Goal: Task Accomplishment & Management: Complete application form

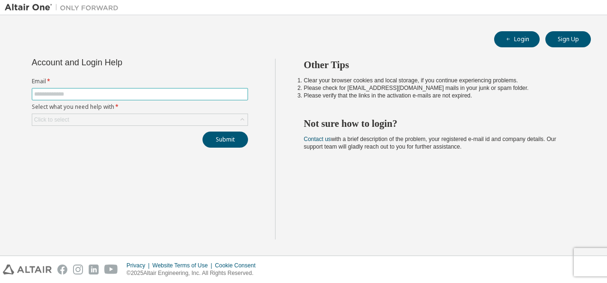
click at [121, 89] on span at bounding box center [140, 94] width 216 height 12
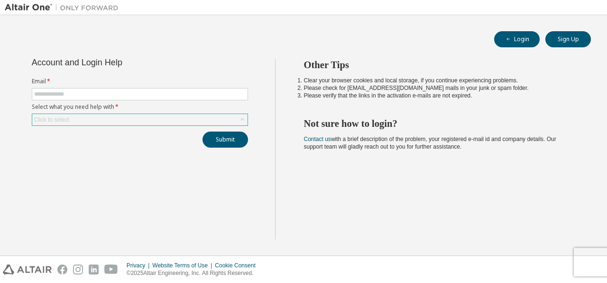
click at [109, 118] on div "Click to select" at bounding box center [139, 119] width 215 height 11
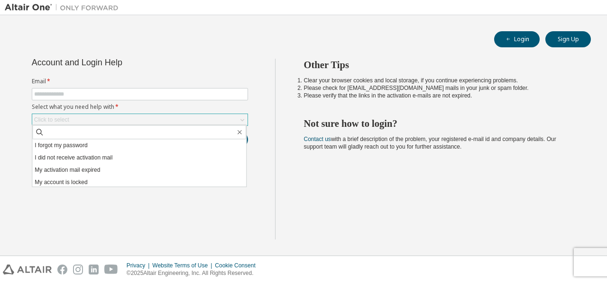
click at [110, 118] on div "Click to select" at bounding box center [139, 119] width 215 height 11
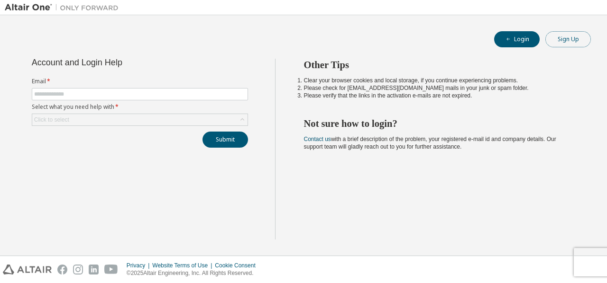
click at [573, 36] on button "Sign Up" at bounding box center [568, 39] width 46 height 16
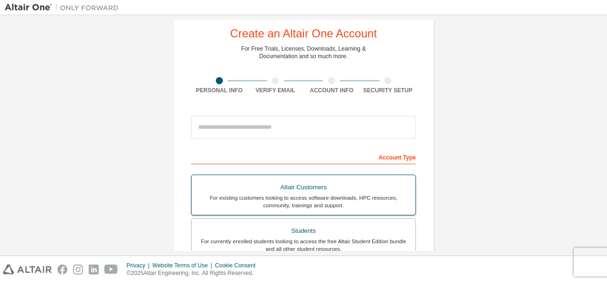
scroll to position [63, 0]
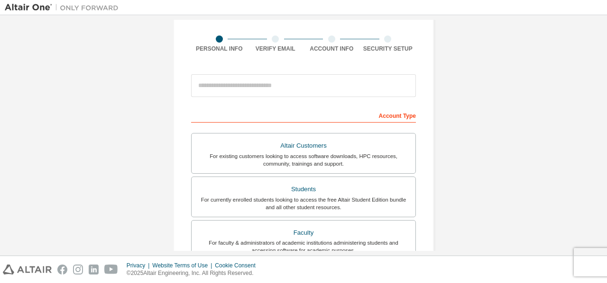
click at [284, 98] on div at bounding box center [303, 86] width 225 height 32
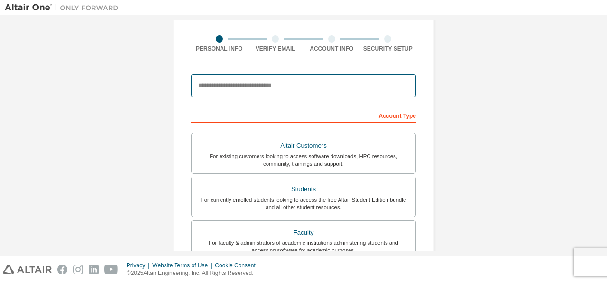
click at [289, 85] on input "email" at bounding box center [303, 85] width 225 height 23
type input "**********"
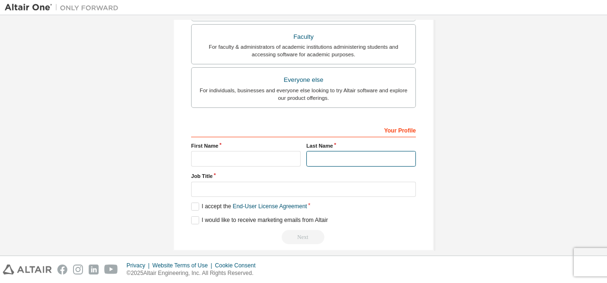
scroll to position [259, 0]
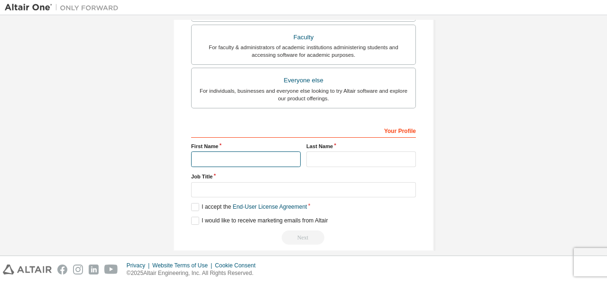
click at [244, 152] on input "text" at bounding box center [245, 160] width 109 height 16
type input "**********"
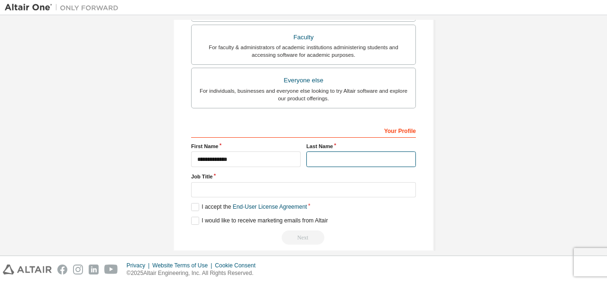
click at [316, 159] on input "text" at bounding box center [360, 160] width 109 height 16
type input "****"
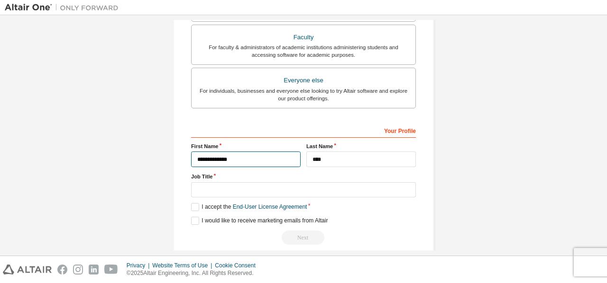
click at [228, 155] on input "**********" at bounding box center [245, 160] width 109 height 16
type input "********"
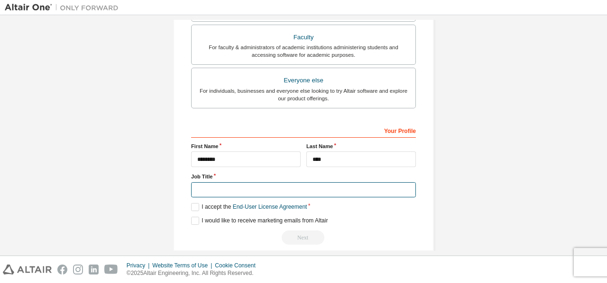
click at [230, 185] on input "text" at bounding box center [303, 190] width 225 height 16
type input "*"
type input "*******"
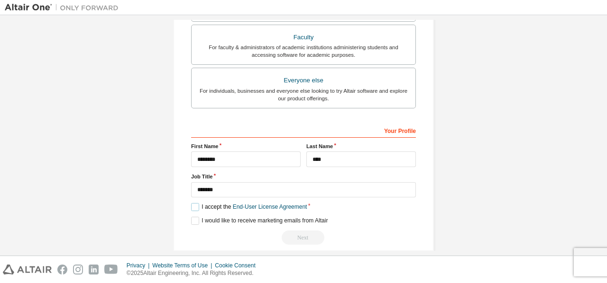
click at [203, 208] on label "I accept the End-User License Agreement" at bounding box center [249, 207] width 116 height 8
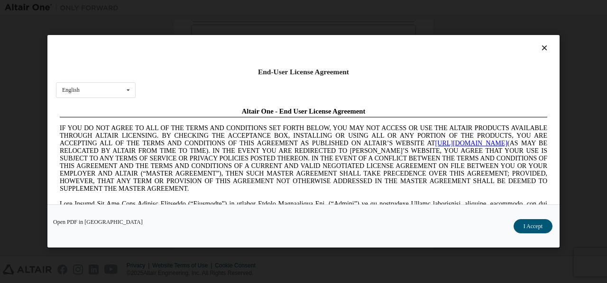
scroll to position [0, 0]
click at [541, 49] on icon at bounding box center [544, 48] width 10 height 9
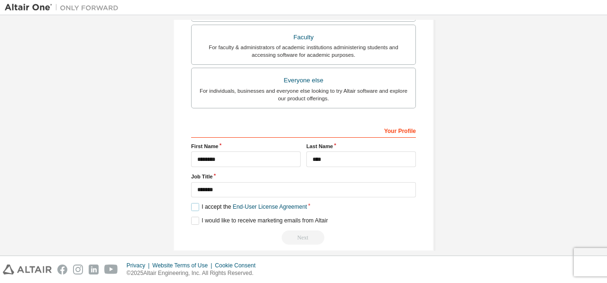
click at [194, 205] on label "I accept the End-User License Agreement" at bounding box center [249, 207] width 116 height 8
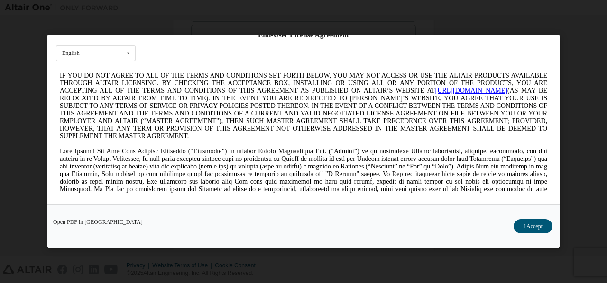
scroll to position [31, 0]
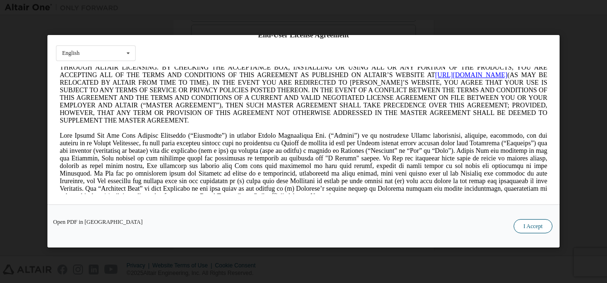
click at [525, 229] on button "I Accept" at bounding box center [532, 227] width 39 height 14
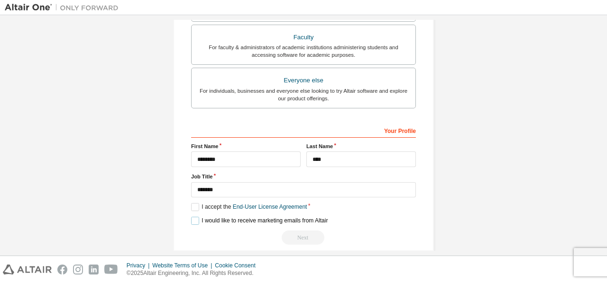
click at [279, 217] on label "I would like to receive marketing emails from Altair" at bounding box center [259, 221] width 137 height 8
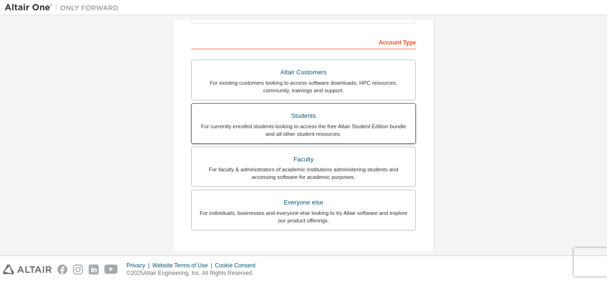
scroll to position [132, 0]
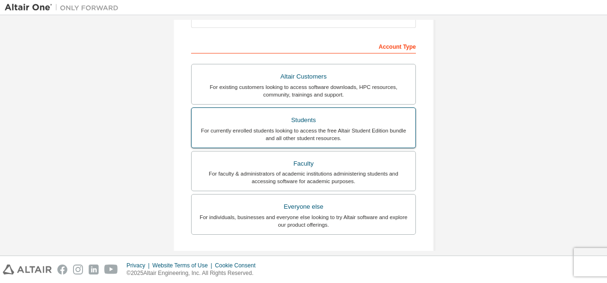
click at [293, 122] on div "Students" at bounding box center [303, 120] width 212 height 13
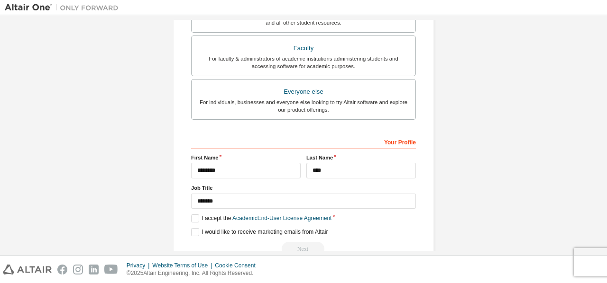
scroll to position [300, 0]
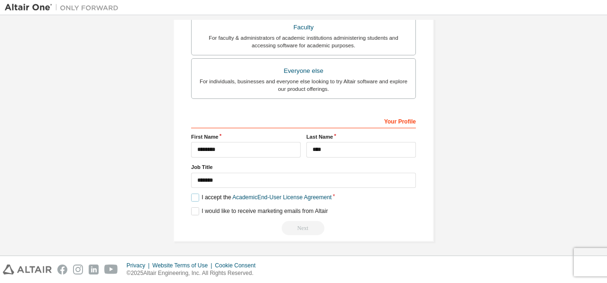
click at [212, 194] on label "I accept the Academic End-User License Agreement" at bounding box center [261, 198] width 140 height 8
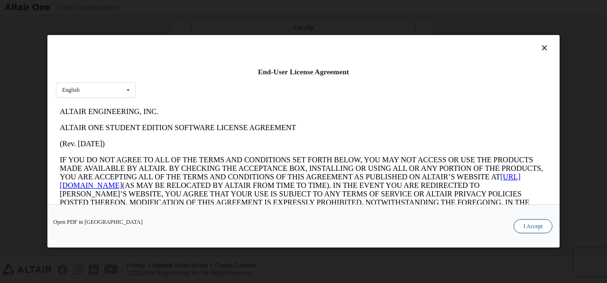
scroll to position [0, 0]
click at [535, 227] on button "I Accept" at bounding box center [532, 227] width 39 height 14
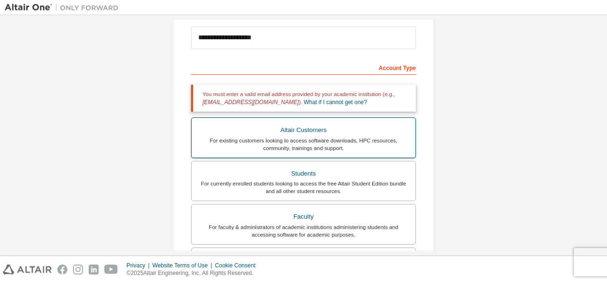
scroll to position [79, 0]
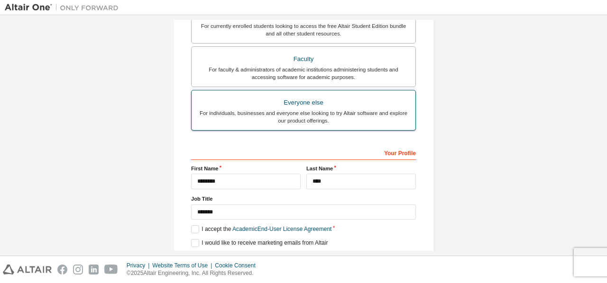
click at [325, 117] on div "For individuals, businesses and everyone else looking to try Altair software an…" at bounding box center [303, 116] width 212 height 15
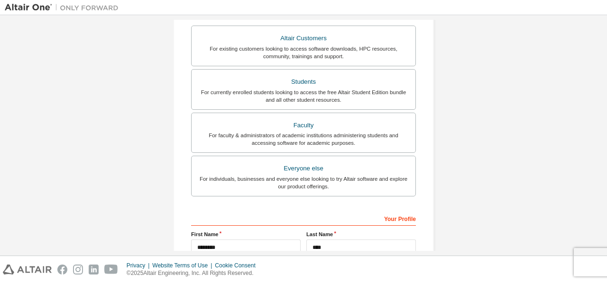
scroll to position [268, 0]
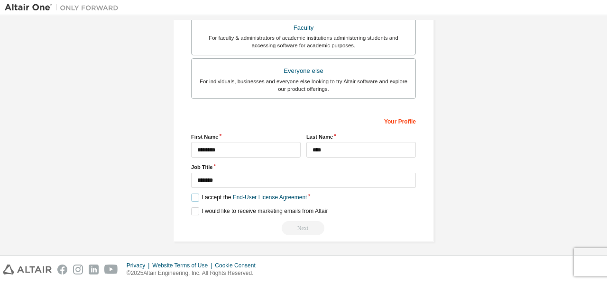
click at [219, 194] on label "I accept the End-User License Agreement" at bounding box center [249, 198] width 116 height 8
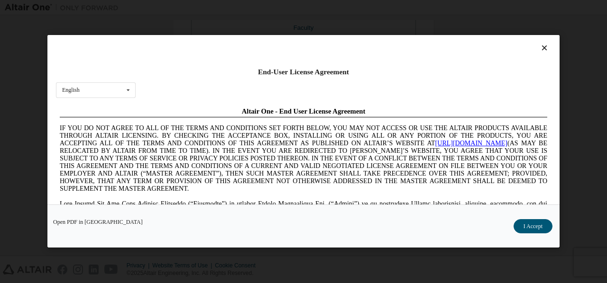
scroll to position [0, 0]
click at [533, 229] on button "I Accept" at bounding box center [532, 227] width 39 height 14
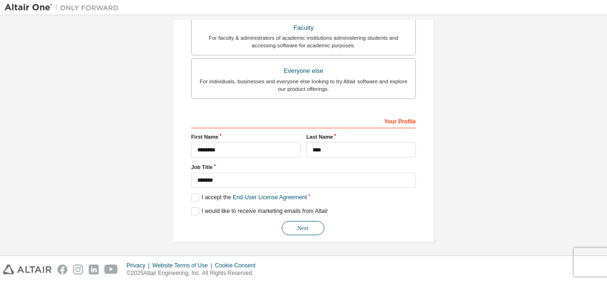
click at [307, 228] on button "Next" at bounding box center [303, 228] width 43 height 14
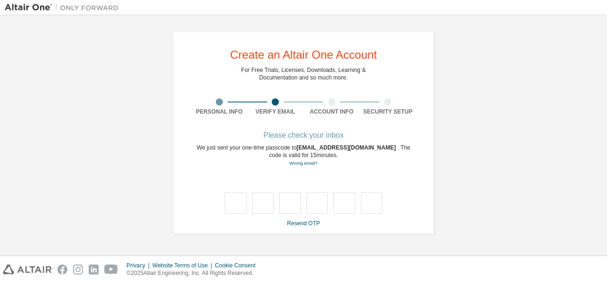
type input "*"
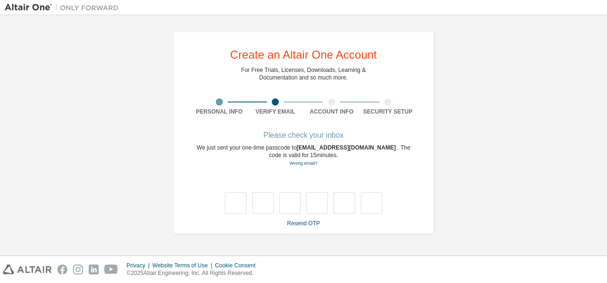
type input "*"
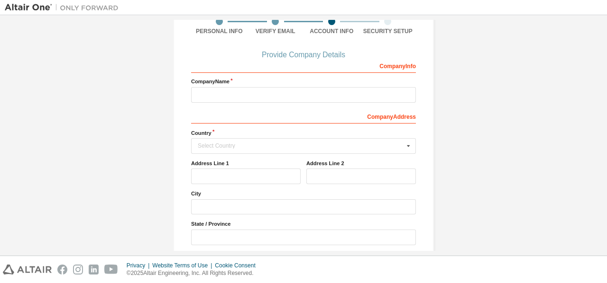
scroll to position [95, 0]
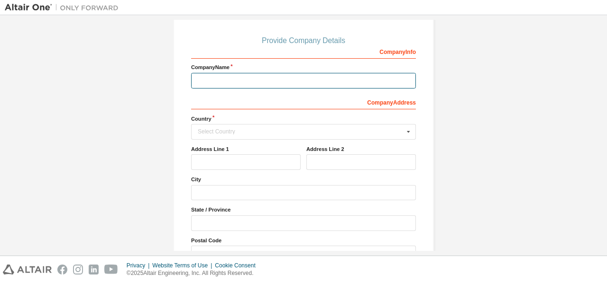
drag, startPoint x: 277, startPoint y: 87, endPoint x: 327, endPoint y: 70, distance: 52.6
click at [279, 86] on input "text" at bounding box center [303, 81] width 225 height 16
type input "**********"
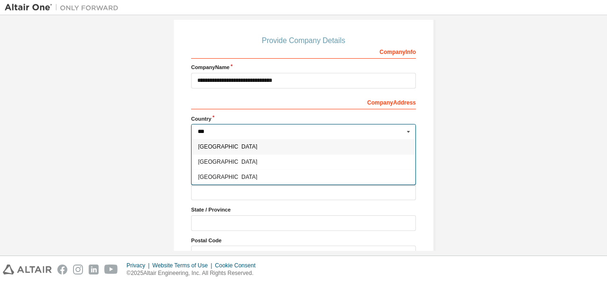
type input "****"
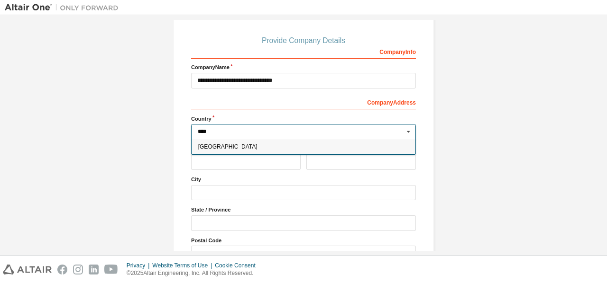
type input "***"
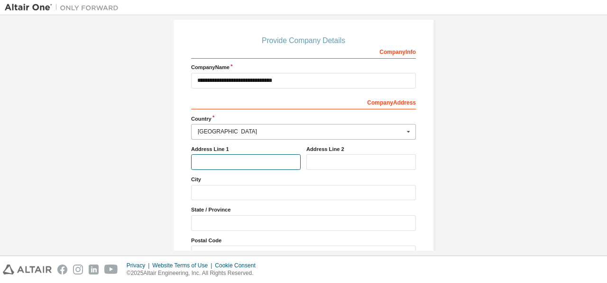
click at [283, 161] on input "text" at bounding box center [245, 163] width 109 height 16
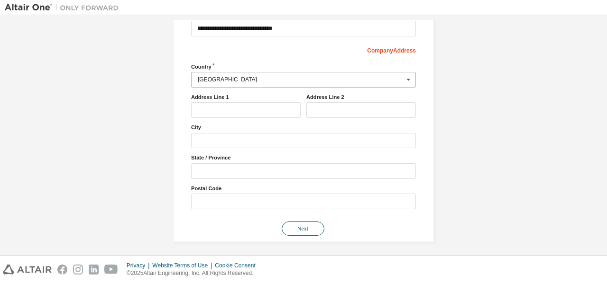
click at [297, 230] on button "Next" at bounding box center [303, 229] width 43 height 14
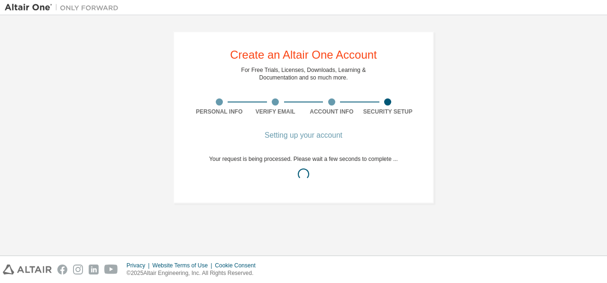
scroll to position [0, 0]
click at [292, 137] on div "Setting up your account" at bounding box center [303, 136] width 189 height 6
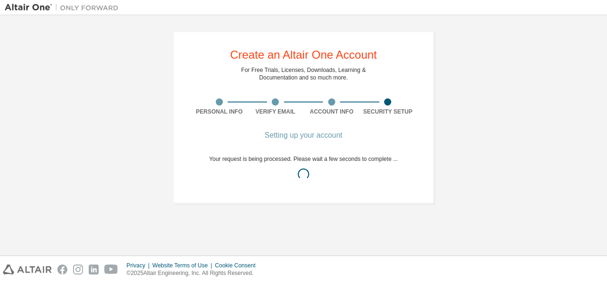
click at [307, 155] on div "Your request is being processed. Please wait a few seconds to complete ..." at bounding box center [303, 170] width 189 height 30
click at [305, 152] on div "Setting up your account Your request is being processed. Please wait a few seco…" at bounding box center [303, 165] width 189 height 64
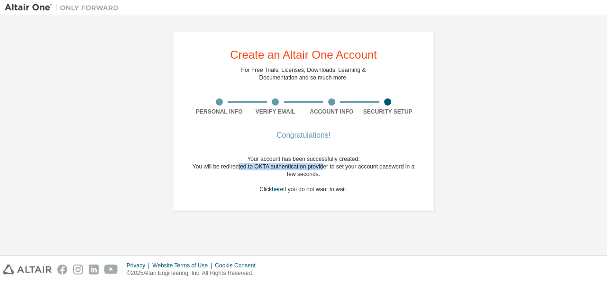
drag, startPoint x: 238, startPoint y: 166, endPoint x: 324, endPoint y: 165, distance: 86.3
click at [324, 165] on div "You will be redirected to OKTA authentication provider to set your account pass…" at bounding box center [303, 170] width 225 height 15
